Goal: Communication & Community: Participate in discussion

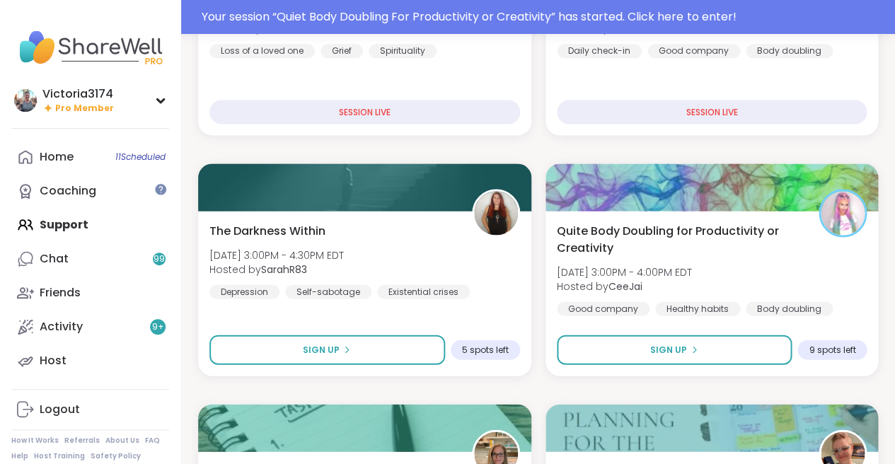
scroll to position [580, 0]
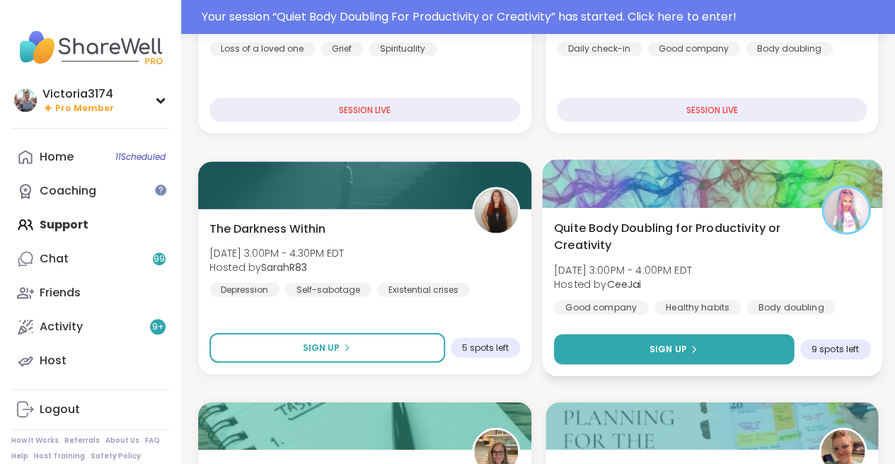
click at [651, 345] on span "Sign Up" at bounding box center [667, 348] width 37 height 13
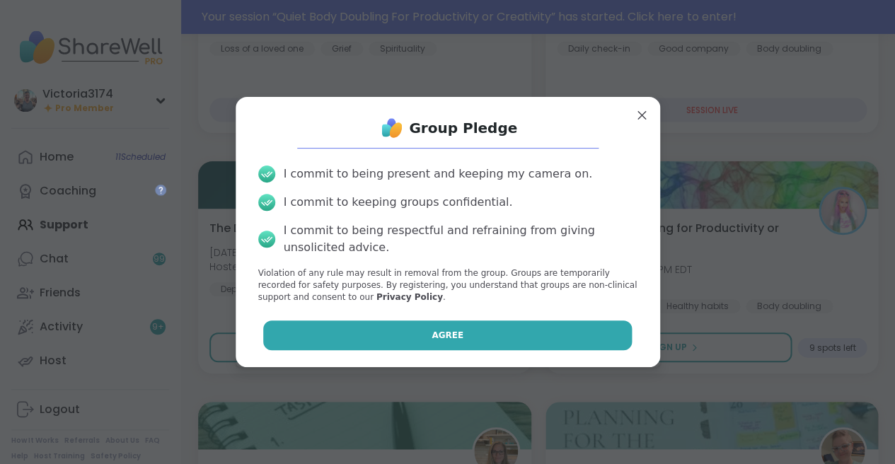
click at [495, 324] on button "Agree" at bounding box center [447, 336] width 369 height 30
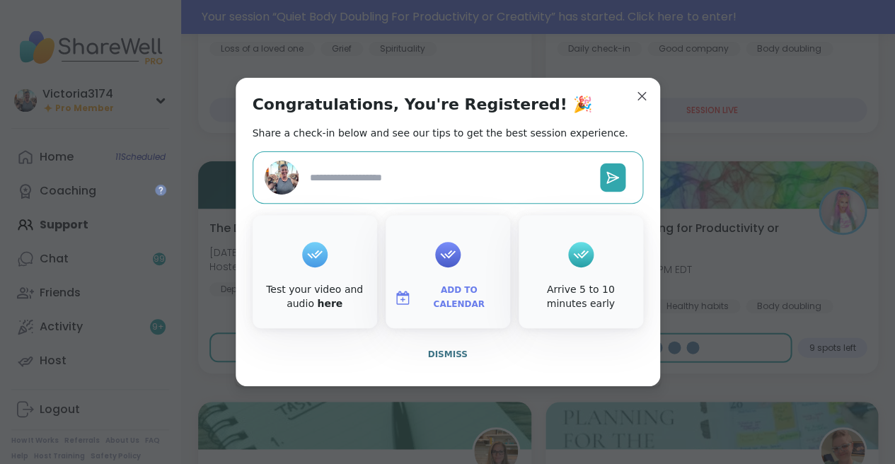
type textarea "*"
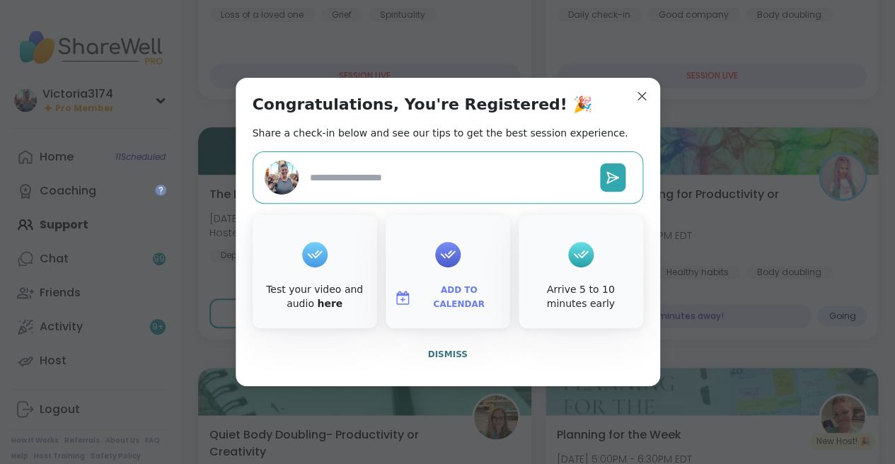
click at [504, 178] on textarea at bounding box center [449, 178] width 290 height 26
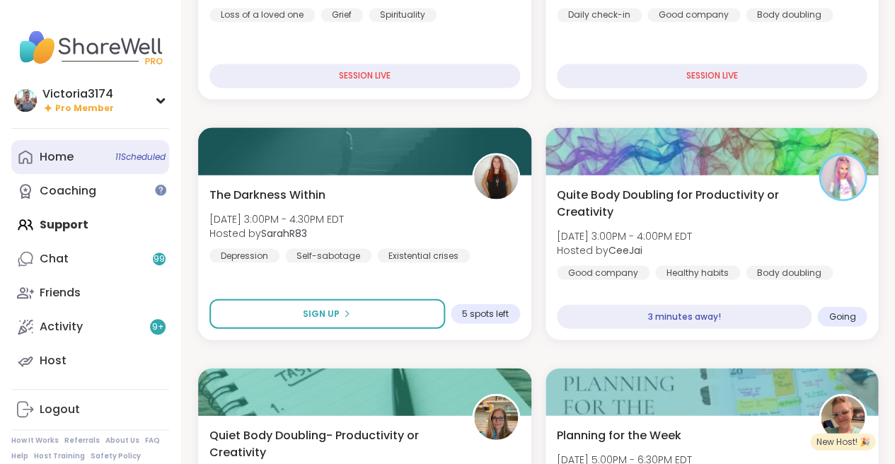
click at [65, 161] on div "Home 11 Scheduled" at bounding box center [57, 157] width 34 height 16
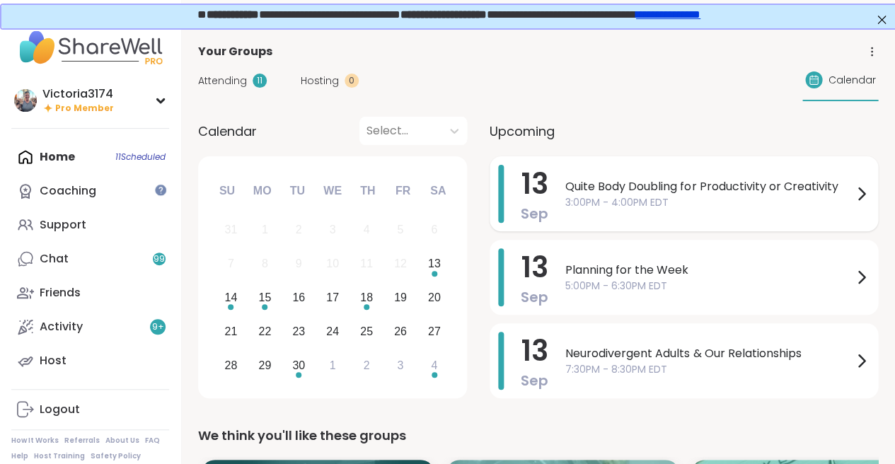
click at [604, 197] on span "3:00PM - 4:00PM EDT" at bounding box center [708, 202] width 287 height 15
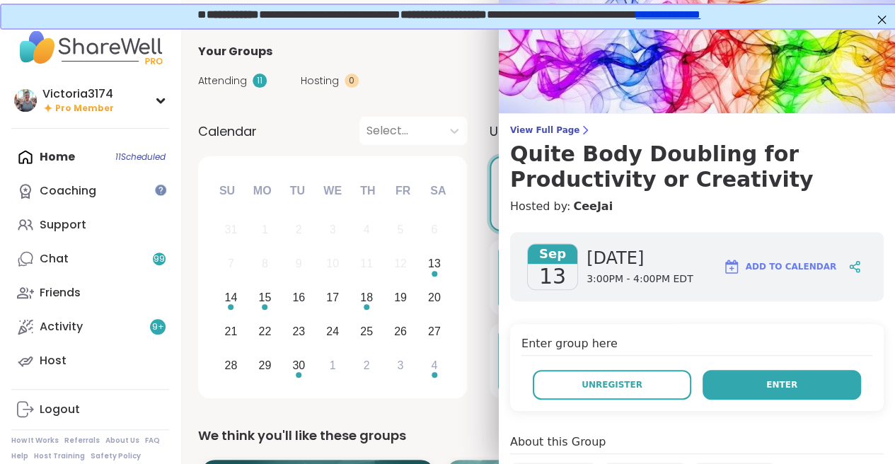
click at [758, 384] on button "Enter" at bounding box center [782, 385] width 158 height 30
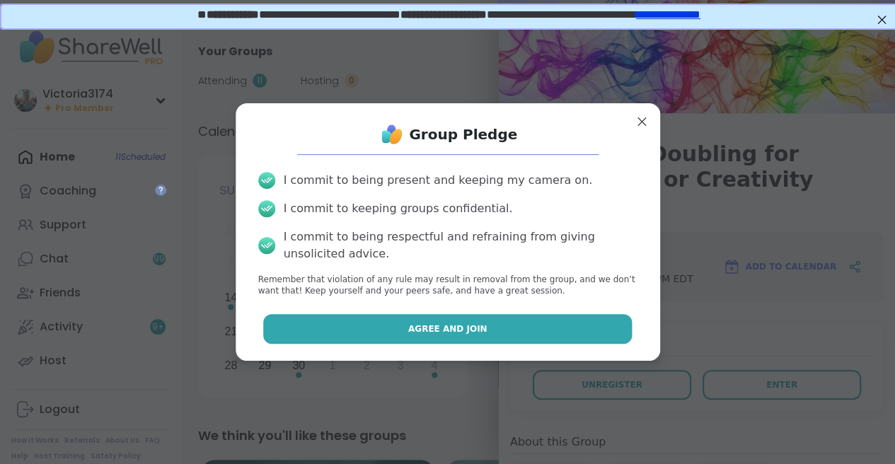
click at [490, 332] on button "Agree and Join" at bounding box center [447, 329] width 369 height 30
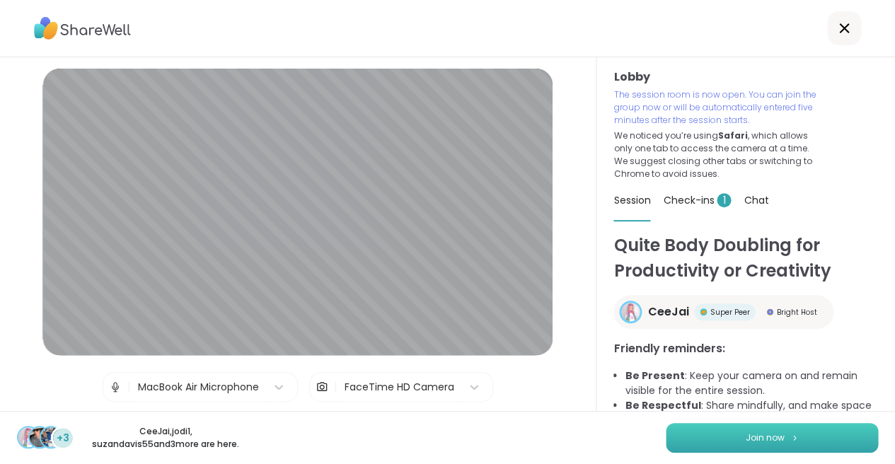
click at [779, 434] on span "Join now" at bounding box center [765, 438] width 39 height 13
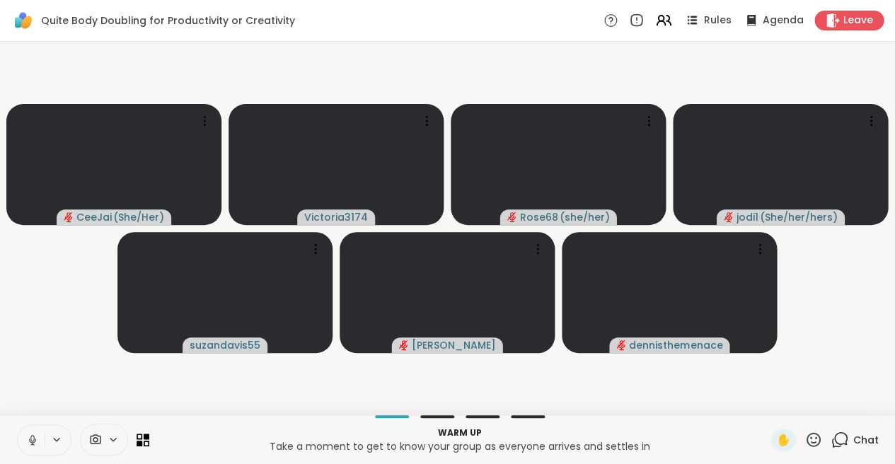
click at [30, 438] on icon at bounding box center [32, 438] width 4 height 6
click at [35, 435] on icon at bounding box center [32, 440] width 13 height 13
click at [839, 437] on icon at bounding box center [840, 440] width 18 height 18
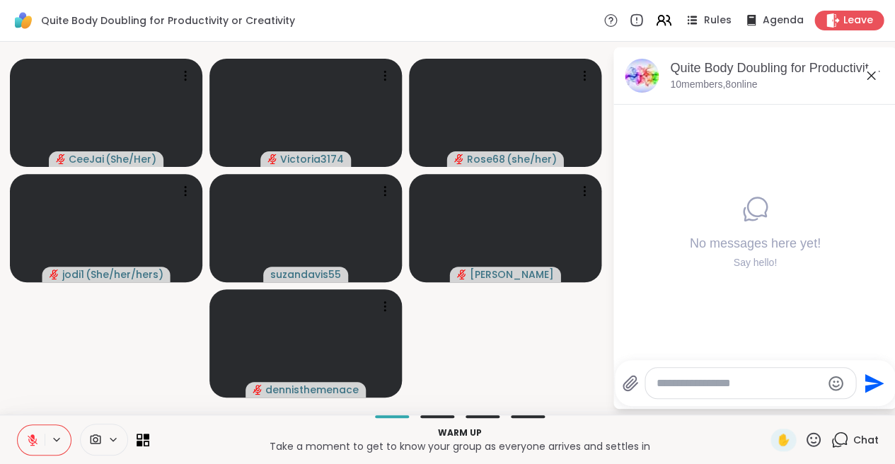
click at [690, 384] on textarea "Type your message" at bounding box center [739, 383] width 165 height 14
click at [30, 436] on icon at bounding box center [32, 440] width 13 height 13
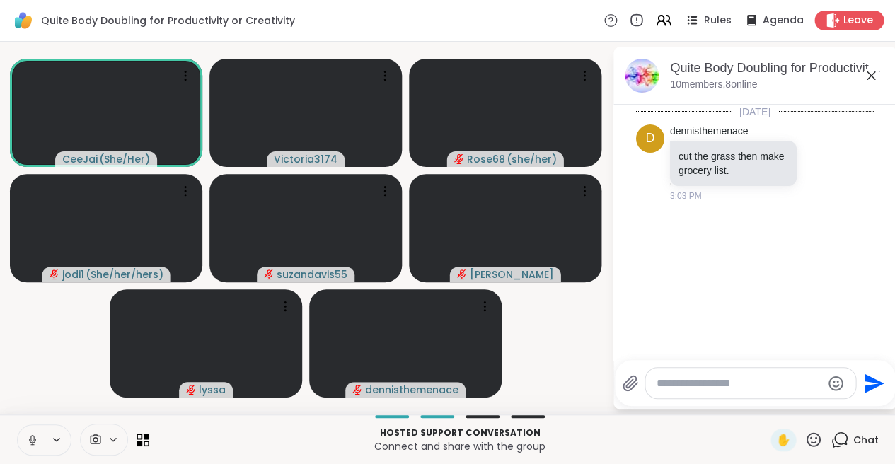
click at [32, 438] on icon at bounding box center [32, 440] width 13 height 13
click at [816, 438] on icon at bounding box center [814, 439] width 14 height 14
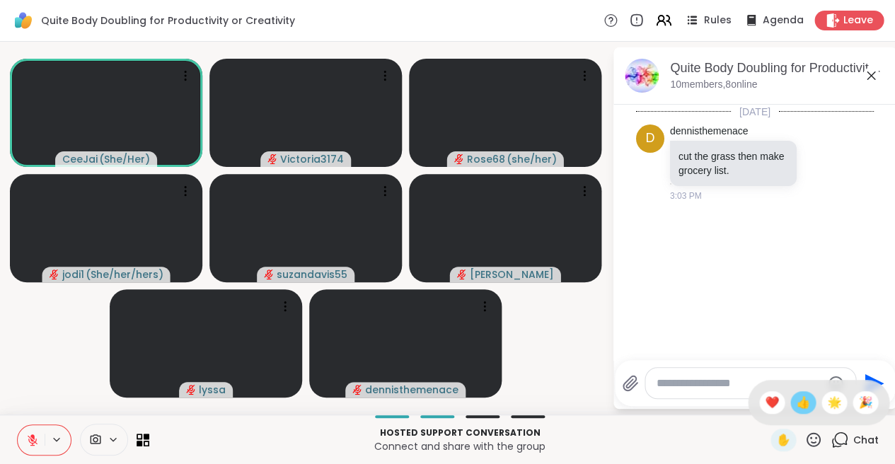
click at [802, 405] on span "👍" at bounding box center [803, 402] width 14 height 17
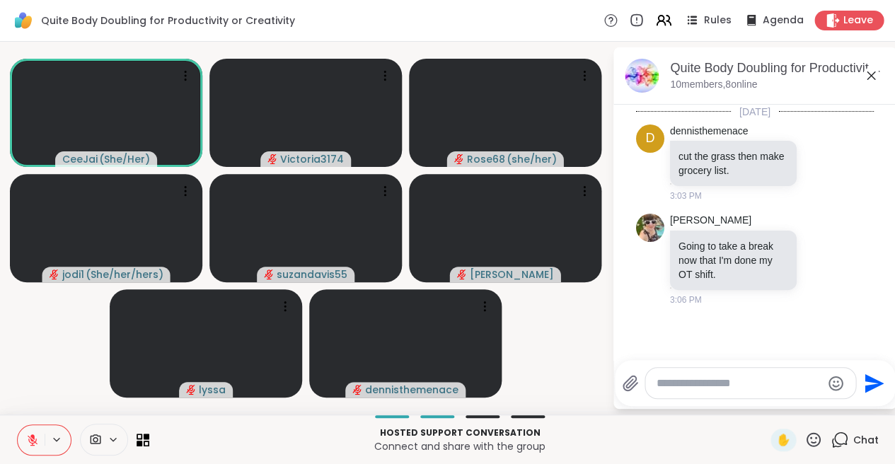
click at [31, 438] on icon at bounding box center [33, 440] width 10 height 10
click at [690, 386] on textarea "Type your message" at bounding box center [739, 383] width 165 height 14
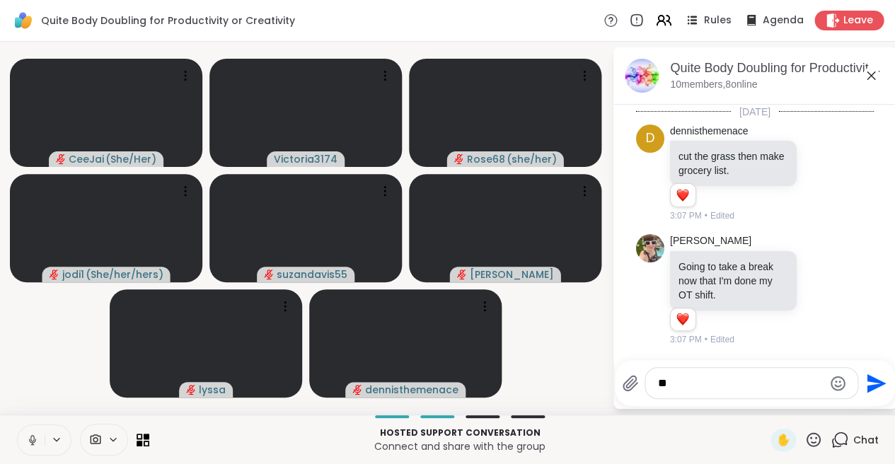
type textarea "**"
click at [869, 380] on icon "Send" at bounding box center [876, 383] width 19 height 19
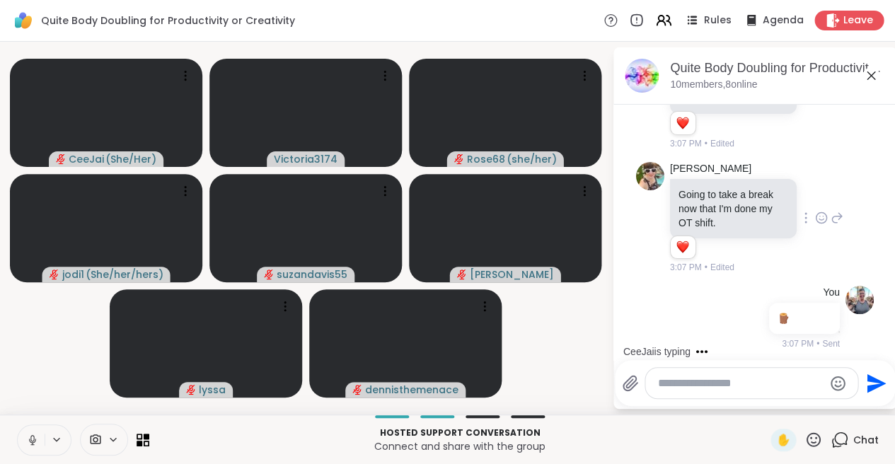
click at [824, 219] on icon at bounding box center [821, 219] width 4 height 1
click at [715, 191] on div "Select Reaction: Heart" at bounding box center [709, 195] width 13 height 13
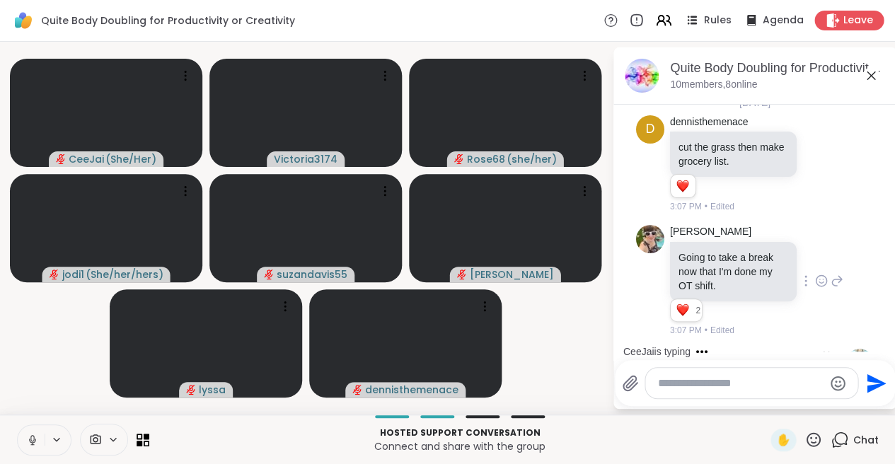
scroll to position [0, 0]
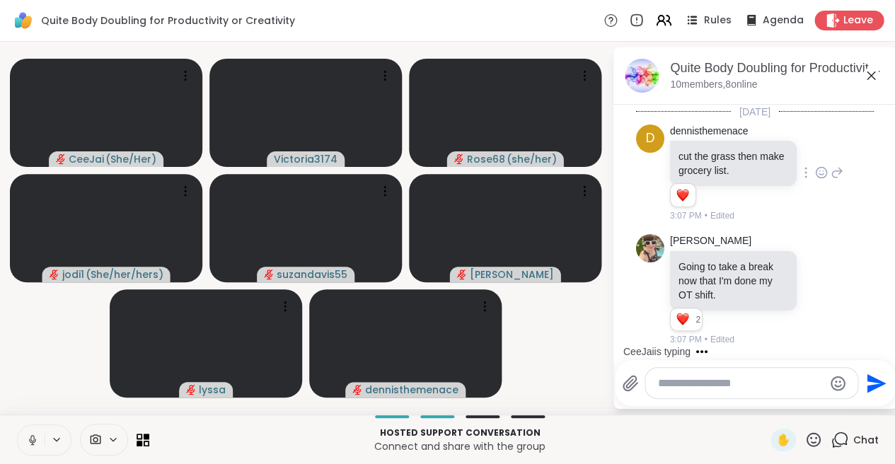
click at [821, 168] on icon at bounding box center [821, 173] width 11 height 11
click at [711, 151] on div "Select Reaction: Heart" at bounding box center [709, 150] width 13 height 13
click at [835, 171] on icon at bounding box center [837, 172] width 13 height 17
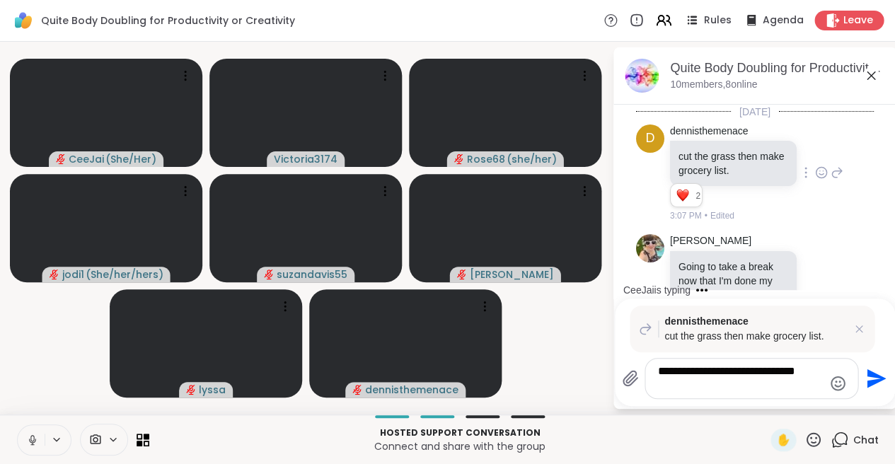
scroll to position [236, 0]
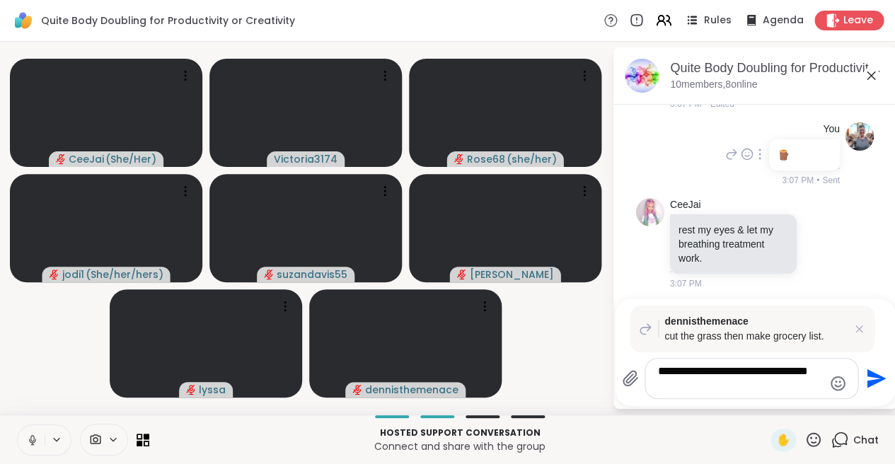
type textarea "**********"
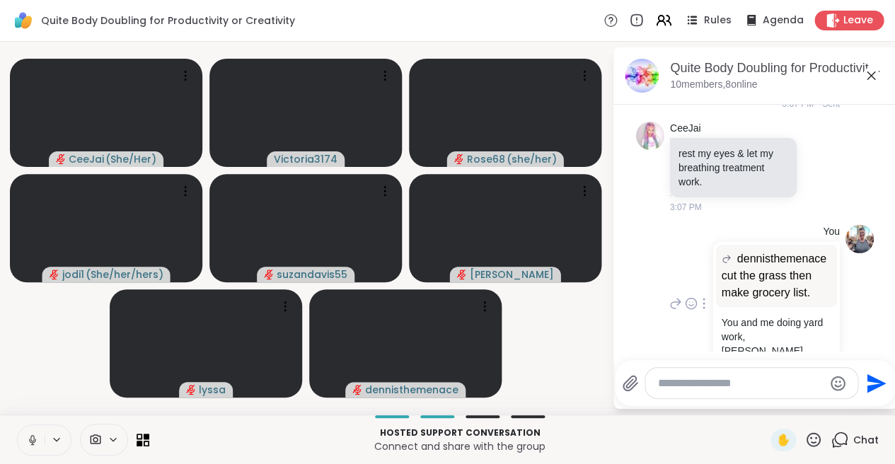
scroll to position [305, 0]
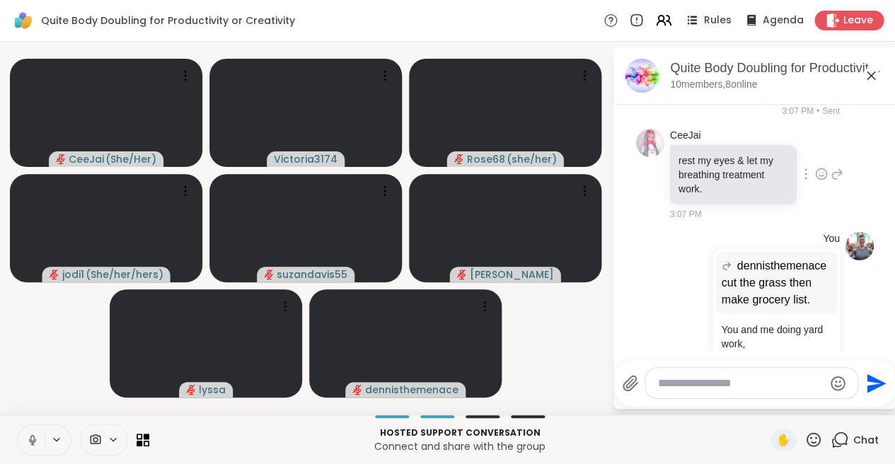
click at [821, 167] on icon at bounding box center [821, 174] width 13 height 14
click at [710, 146] on div "Select Reaction: Heart" at bounding box center [709, 151] width 13 height 13
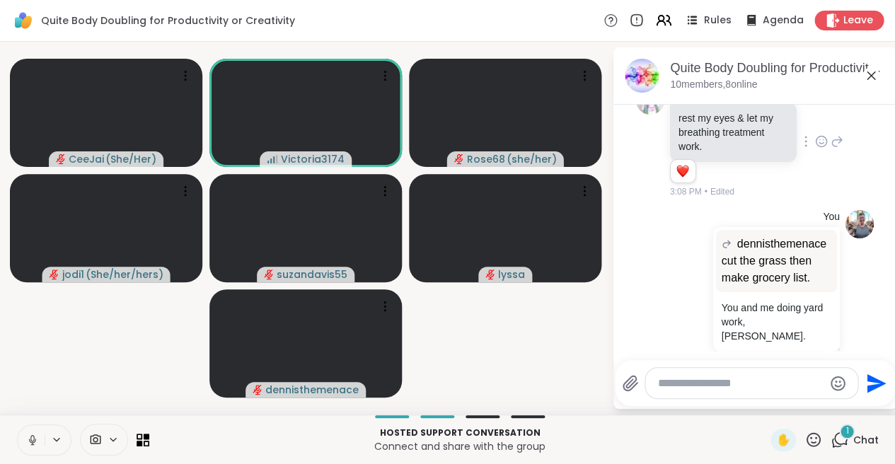
scroll to position [455, 0]
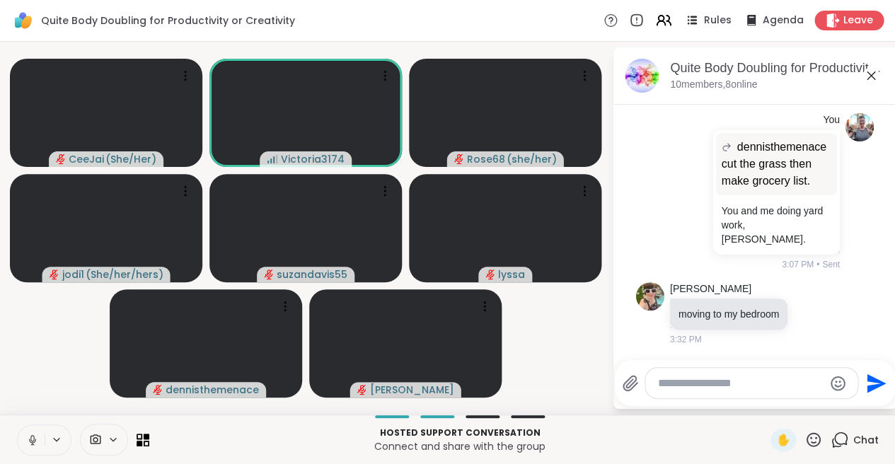
click at [30, 439] on icon at bounding box center [32, 440] width 13 height 13
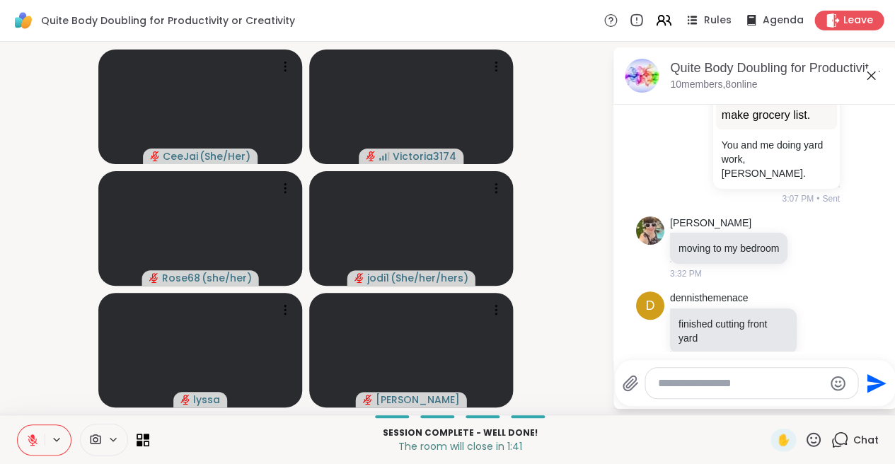
scroll to position [530, 0]
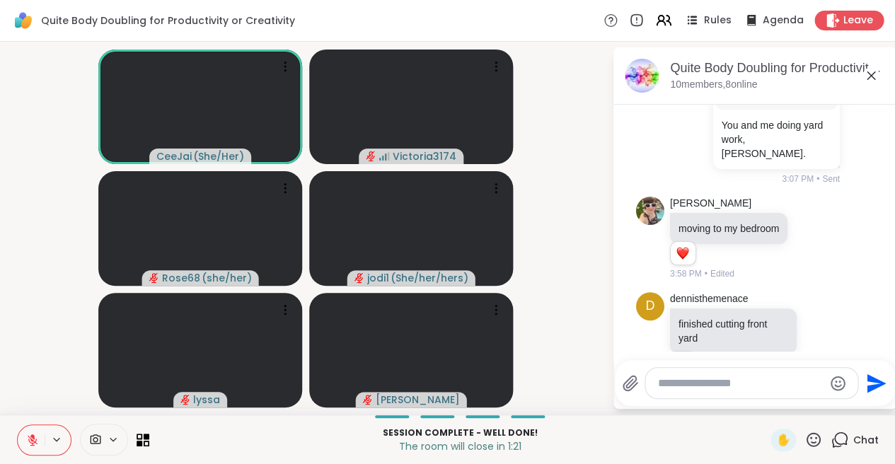
click at [34, 437] on icon at bounding box center [32, 440] width 13 height 13
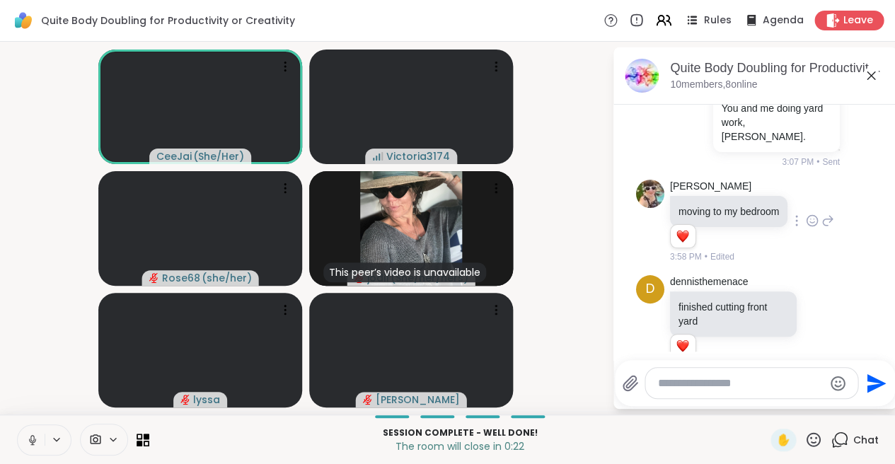
scroll to position [550, 0]
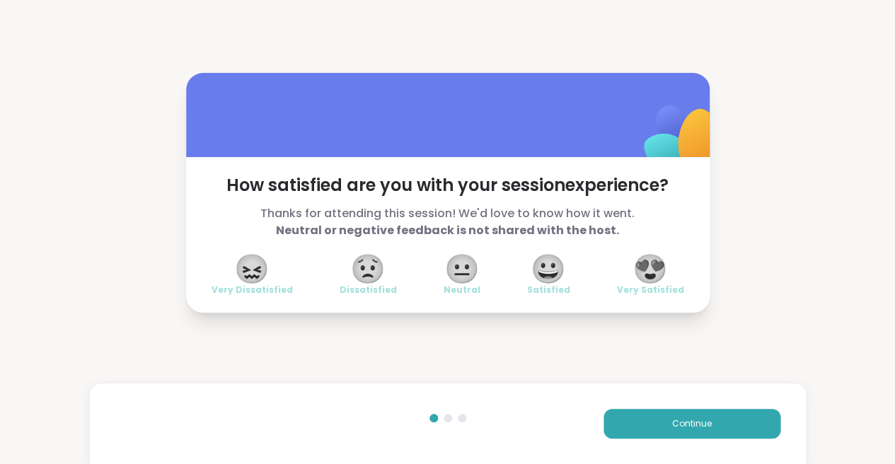
click at [648, 266] on span "😍" at bounding box center [650, 268] width 35 height 25
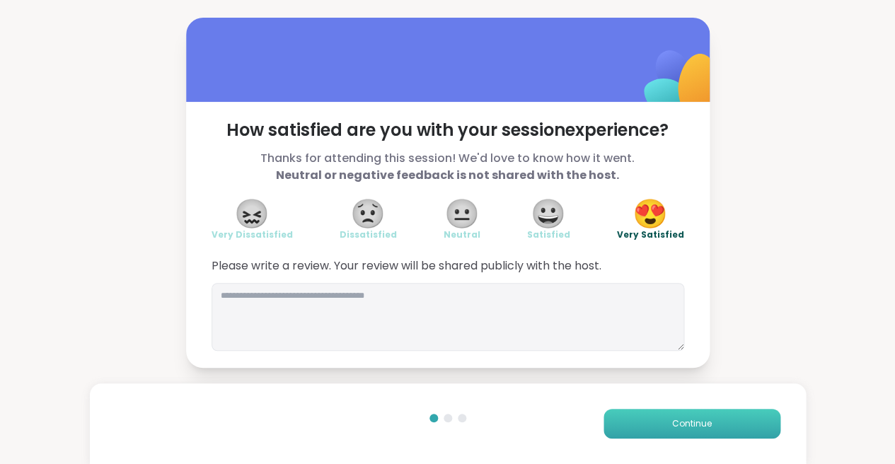
click at [683, 425] on span "Continue" at bounding box center [692, 423] width 40 height 13
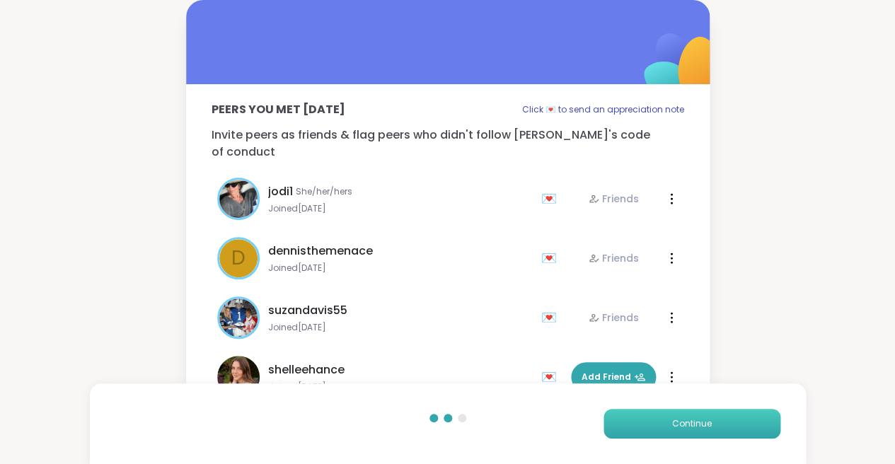
click at [665, 418] on button "Continue" at bounding box center [692, 424] width 177 height 30
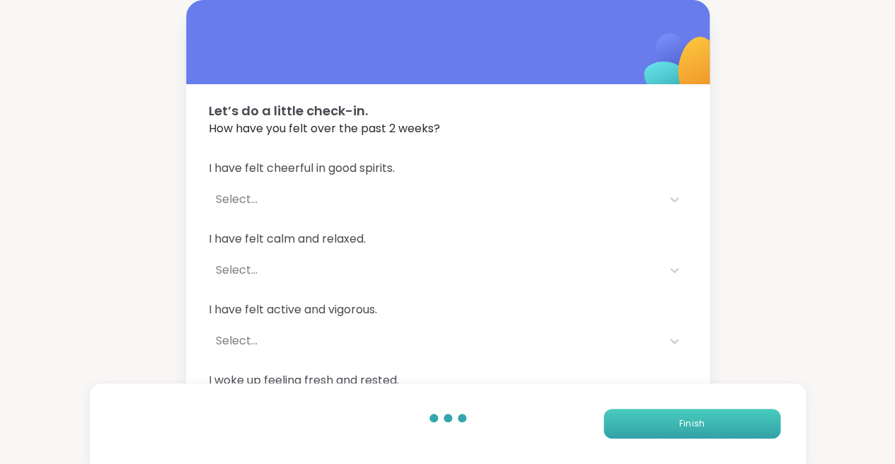
click at [665, 418] on button "Finish" at bounding box center [692, 424] width 177 height 30
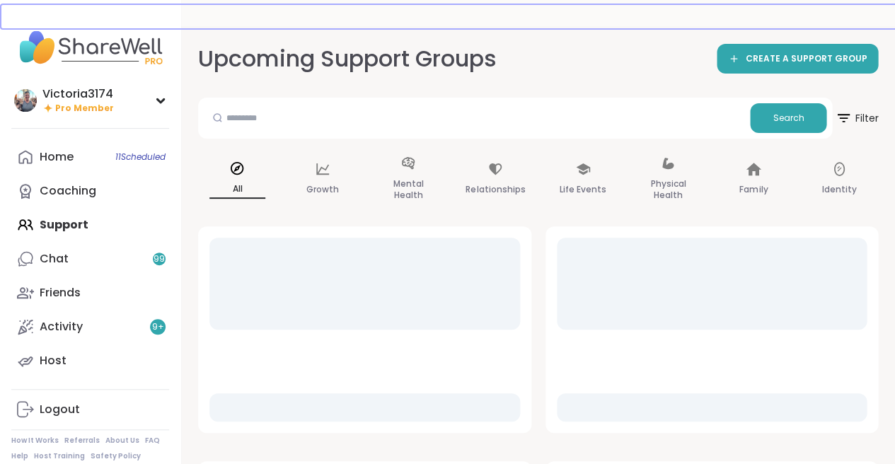
click at [66, 225] on div "Home 11 Scheduled Coaching Support Chat 99 Friends Activity 9 + Host" at bounding box center [90, 259] width 158 height 238
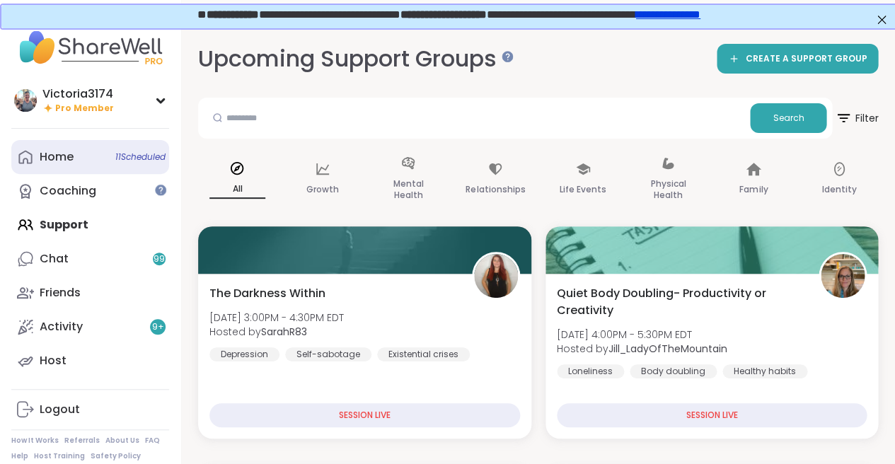
click at [49, 155] on div "Home 11 Scheduled" at bounding box center [57, 157] width 34 height 16
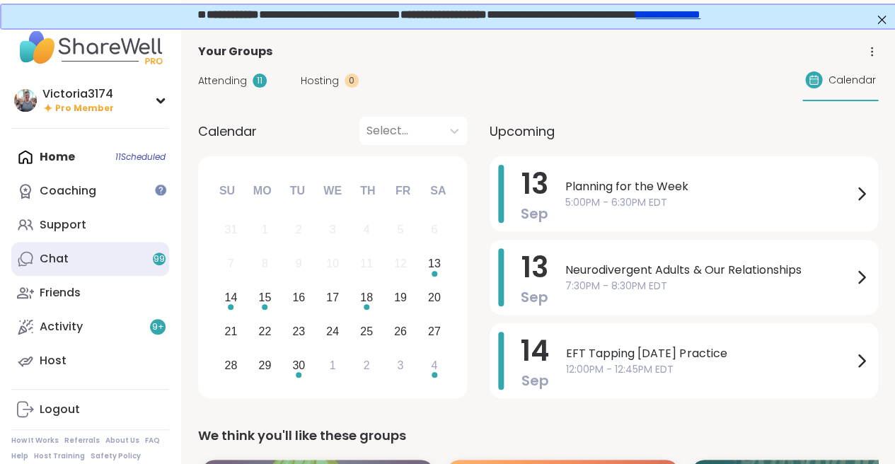
click at [68, 249] on link "Chat 99" at bounding box center [90, 259] width 158 height 34
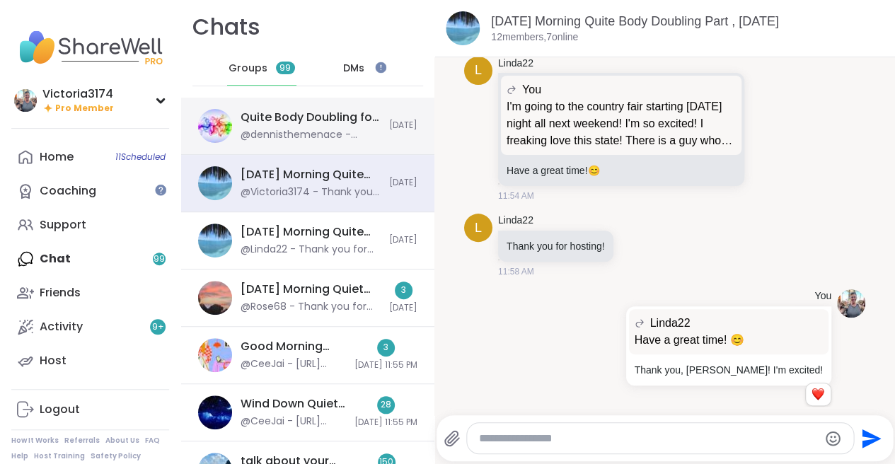
click at [337, 110] on div "Quite Body Doubling for Productivity or Creativity, [DATE]" at bounding box center [311, 118] width 140 height 16
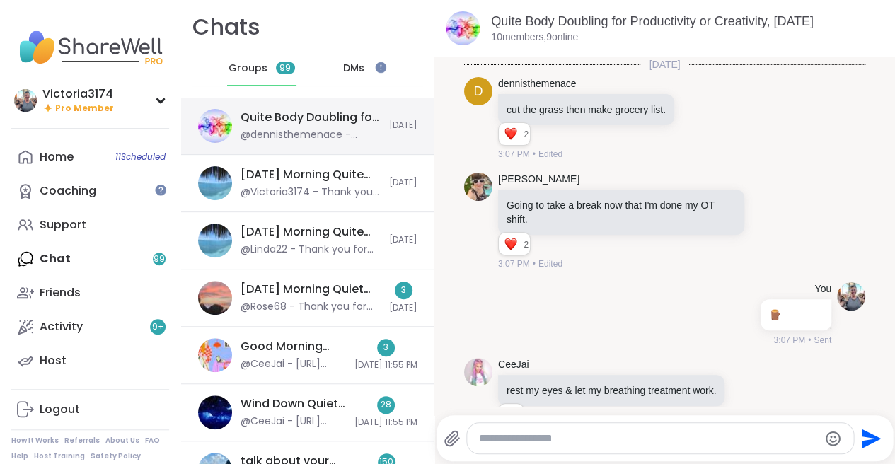
scroll to position [346, 0]
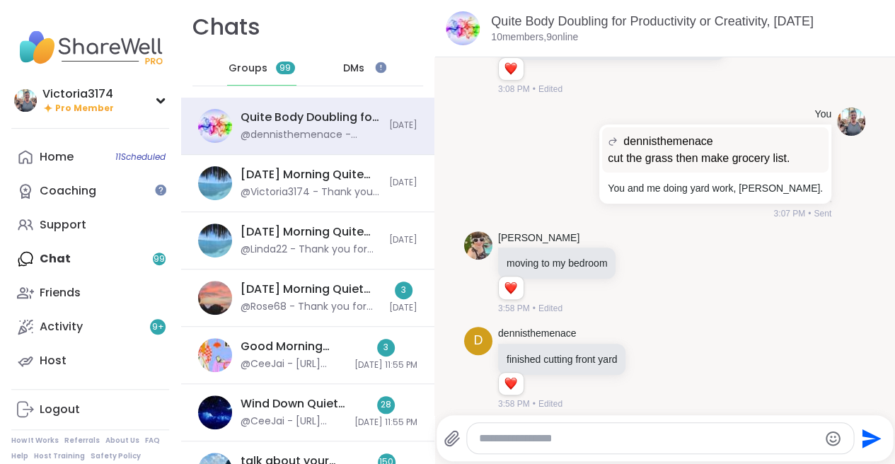
click at [509, 444] on textarea "Type your message" at bounding box center [648, 439] width 340 height 14
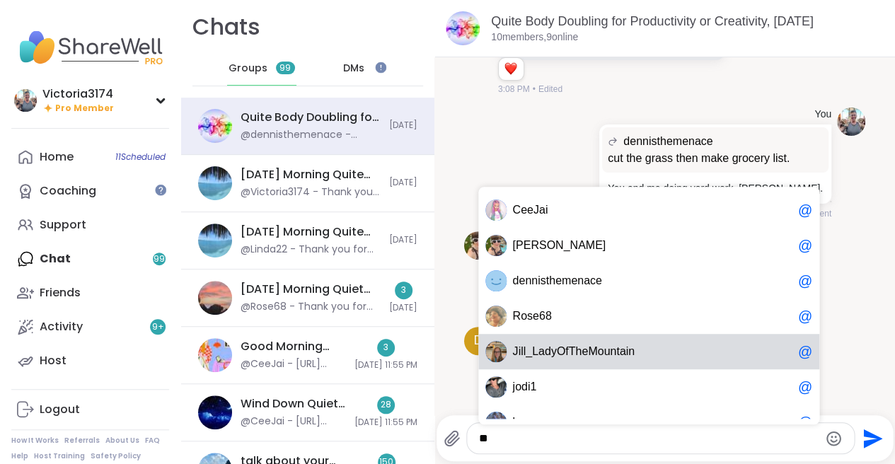
scroll to position [0, 0]
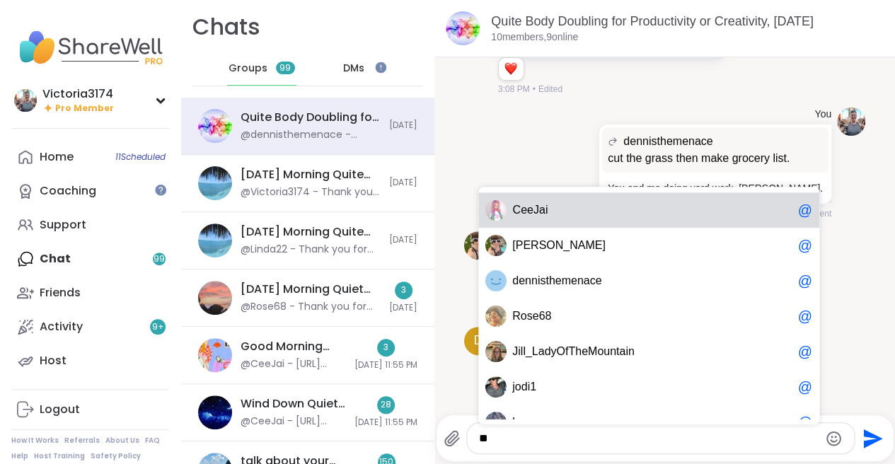
click at [543, 212] on span "CeeJai" at bounding box center [529, 210] width 35 height 14
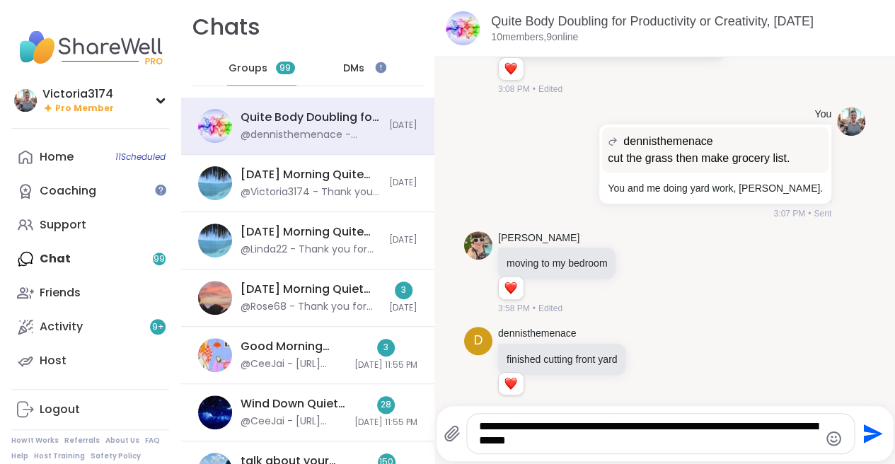
type textarea "**********"
click at [865, 434] on icon "Send" at bounding box center [871, 433] width 23 height 23
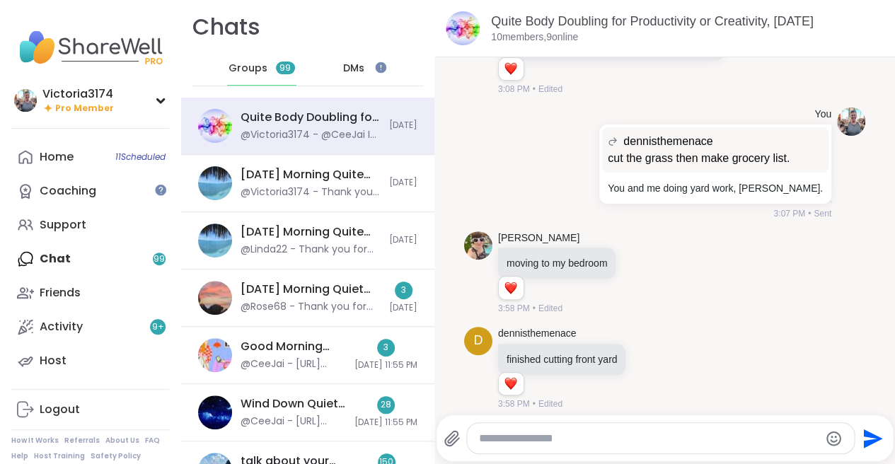
scroll to position [434, 0]
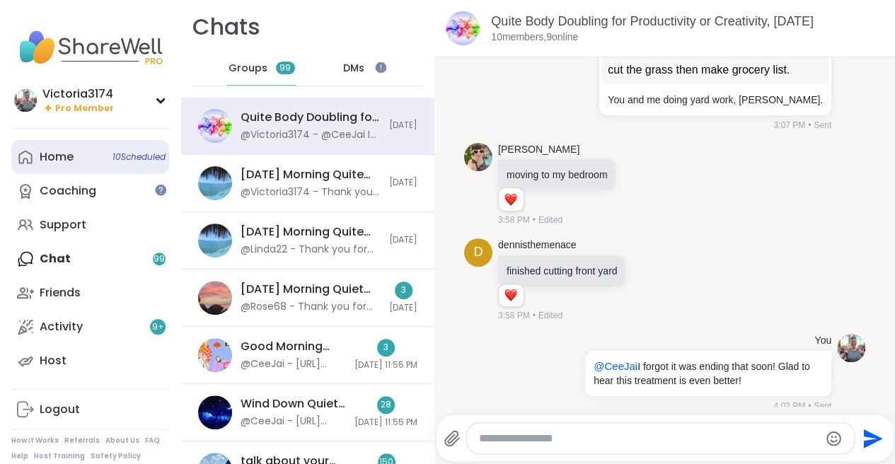
click at [54, 156] on div "Home 10 Scheduled" at bounding box center [57, 157] width 34 height 16
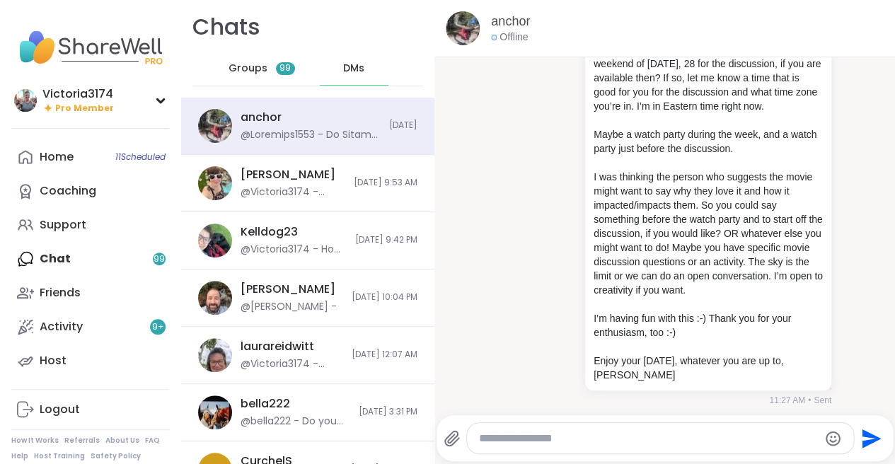
click at [345, 68] on span "DMs" at bounding box center [353, 69] width 21 height 14
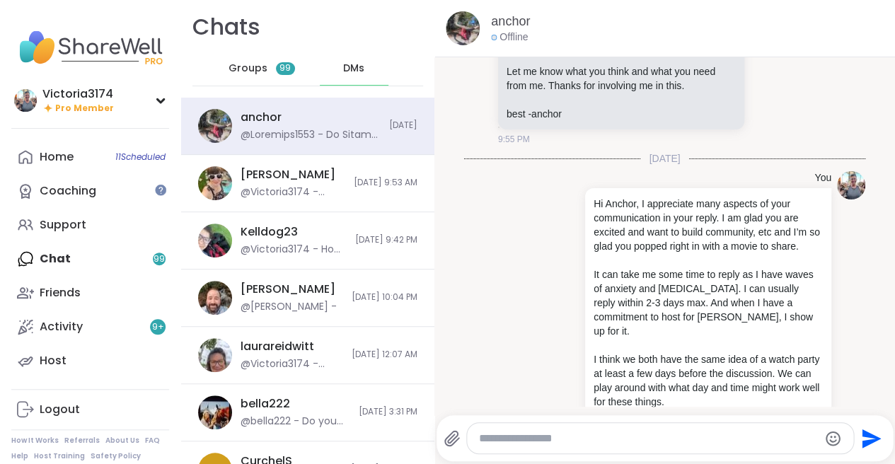
scroll to position [697, 0]
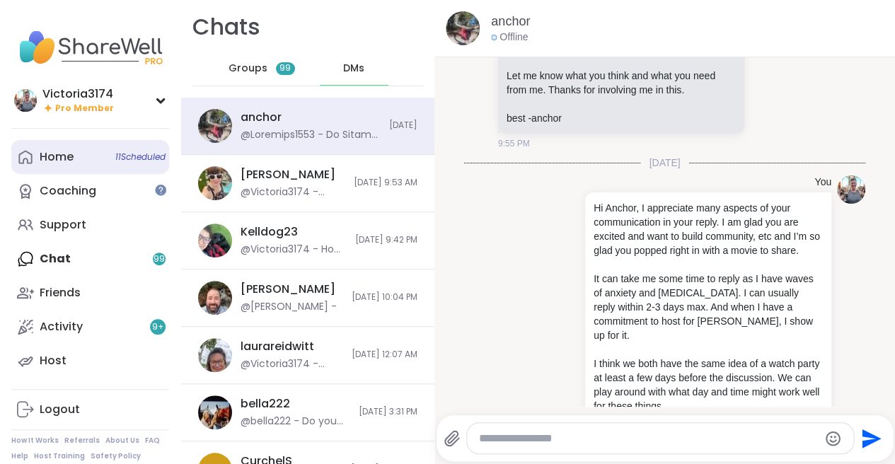
click at [68, 160] on div "Home 11 Scheduled" at bounding box center [57, 157] width 34 height 16
